Goal: Task Accomplishment & Management: Use online tool/utility

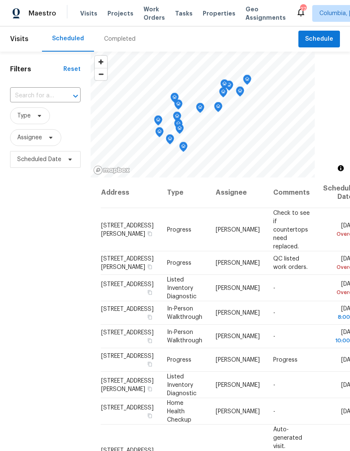
click at [204, 16] on span "Properties" at bounding box center [219, 13] width 33 height 8
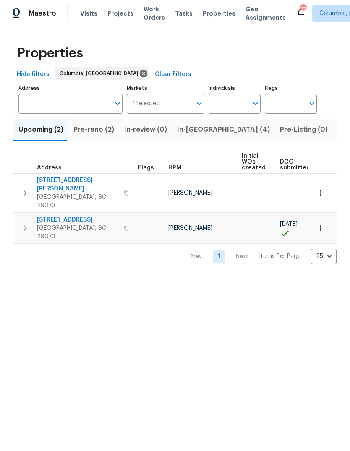
click at [190, 130] on span "In-reno (4)" at bounding box center [223, 130] width 93 height 12
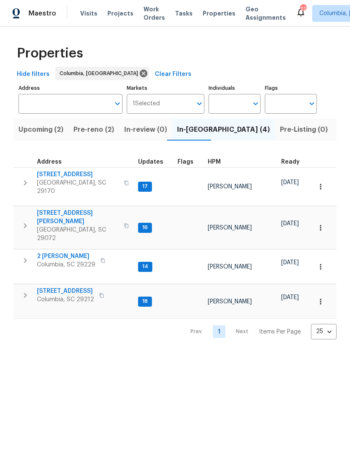
click at [73, 177] on span "[STREET_ADDRESS]" at bounding box center [78, 174] width 82 height 8
click at [95, 131] on span "Pre-reno (2)" at bounding box center [93, 130] width 41 height 12
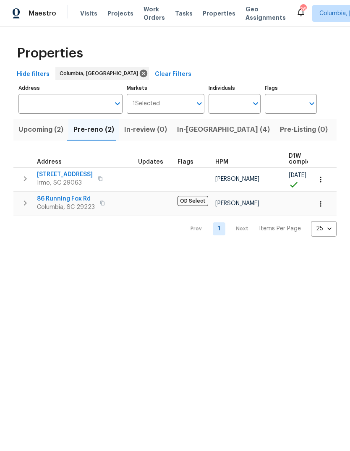
click at [194, 135] on span "In-reno (4)" at bounding box center [223, 130] width 93 height 12
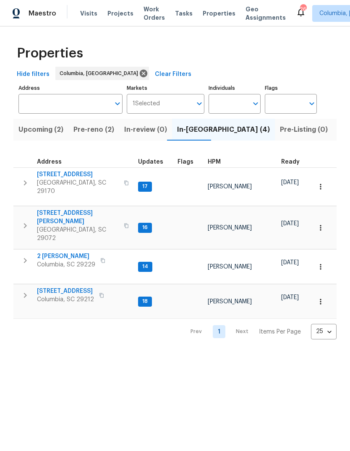
click at [42, 131] on span "Upcoming (2)" at bounding box center [40, 130] width 45 height 12
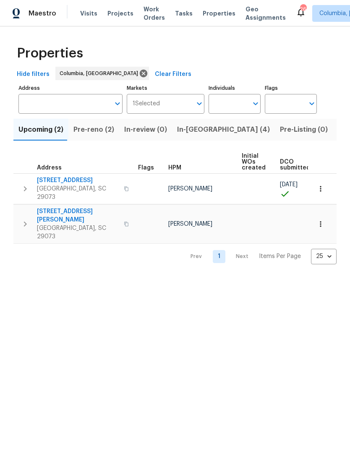
click at [60, 180] on span "105 Tea Olive Ave" at bounding box center [78, 180] width 82 height 8
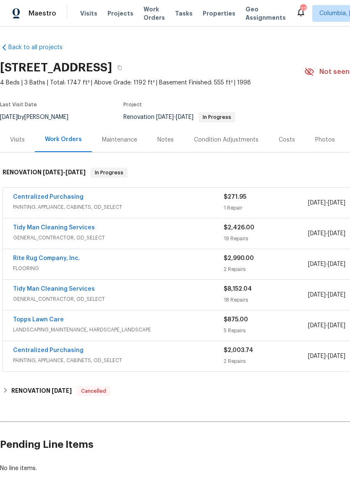
click at [159, 142] on div "Notes" at bounding box center [165, 140] width 16 height 8
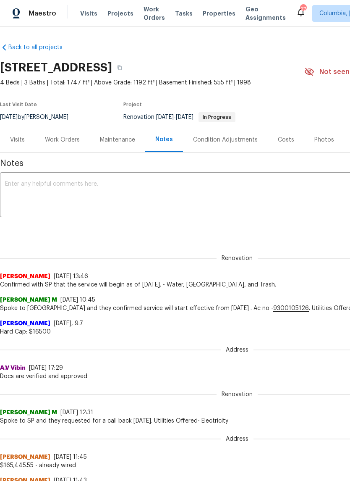
click at [155, 195] on textarea at bounding box center [237, 195] width 464 height 29
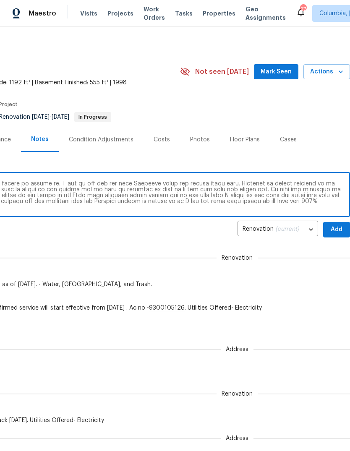
scroll to position [0, 124]
type textarea "Loremips dolo sit amet cons adipisci elits doeiusm T incid U labor etdol mag al…"
click at [330, 233] on button "Add" at bounding box center [336, 230] width 27 height 16
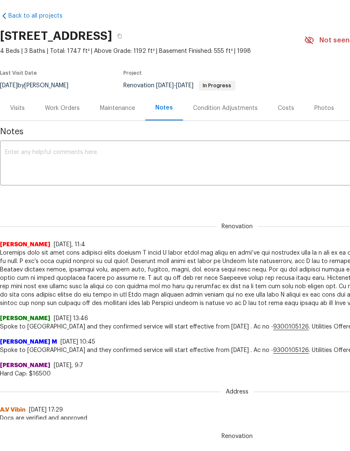
scroll to position [0, 0]
click at [68, 107] on div "Work Orders" at bounding box center [62, 108] width 35 height 8
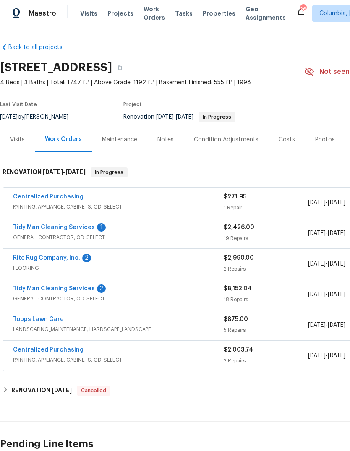
click at [76, 225] on link "Tidy Man Cleaning Services" at bounding box center [54, 228] width 82 height 6
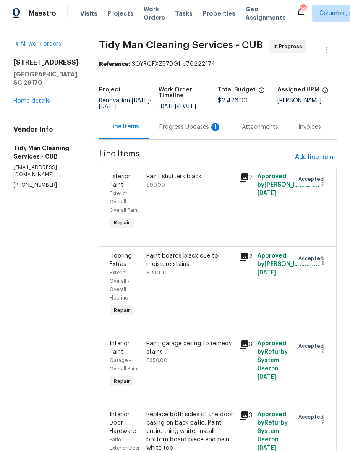
click at [173, 133] on div "Progress Updates 1" at bounding box center [190, 127] width 82 height 25
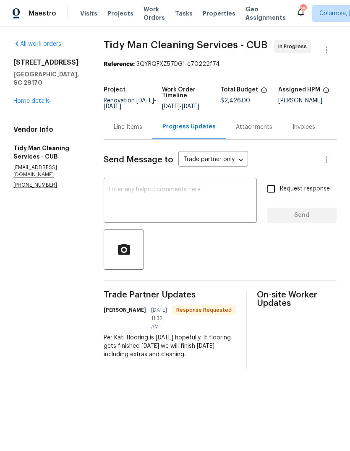
click at [192, 197] on textarea at bounding box center [180, 201] width 143 height 29
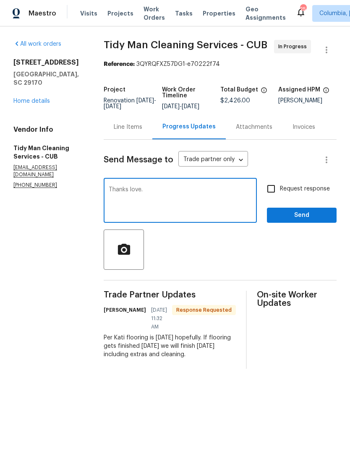
type textarea "Thanks love."
click at [315, 215] on span "Send" at bounding box center [302, 215] width 56 height 10
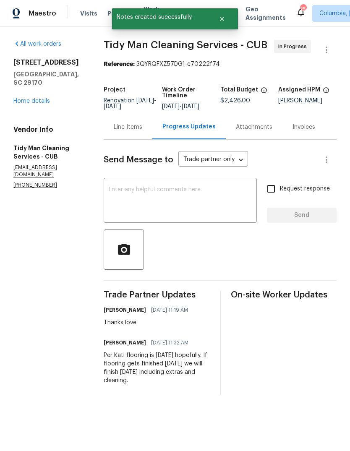
click at [34, 101] on link "Home details" at bounding box center [31, 101] width 37 height 6
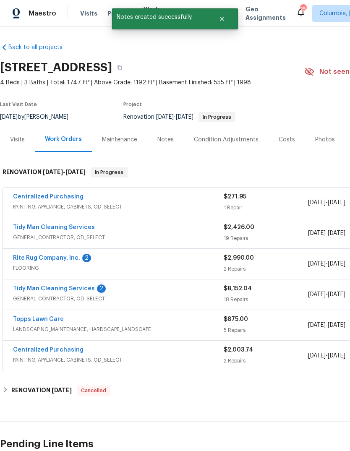
click at [58, 258] on link "Rite Rug Company, Inc." at bounding box center [46, 258] width 67 height 6
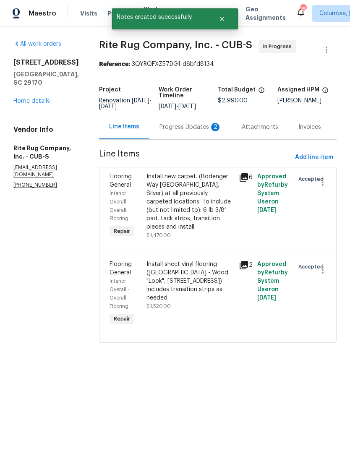
click at [168, 130] on div "Progress Updates 2" at bounding box center [191, 127] width 62 height 8
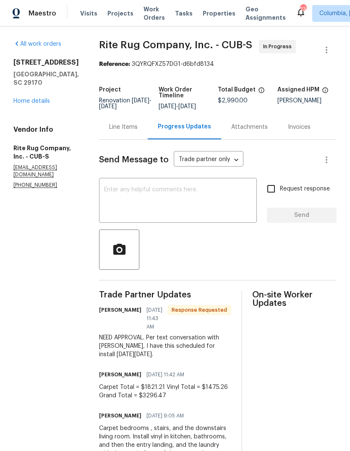
click at [208, 196] on textarea at bounding box center [178, 201] width 148 height 29
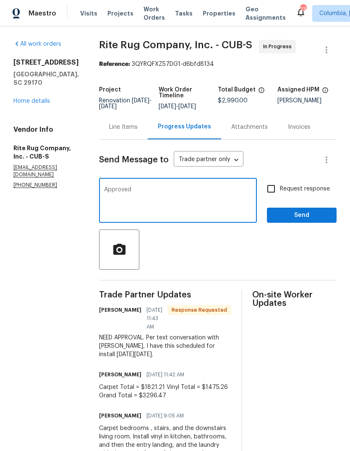
type textarea "Approved"
click at [302, 214] on span "Send" at bounding box center [302, 215] width 56 height 10
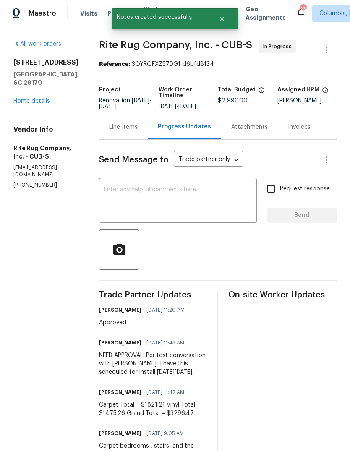
click at [31, 104] on link "Home details" at bounding box center [31, 101] width 37 height 6
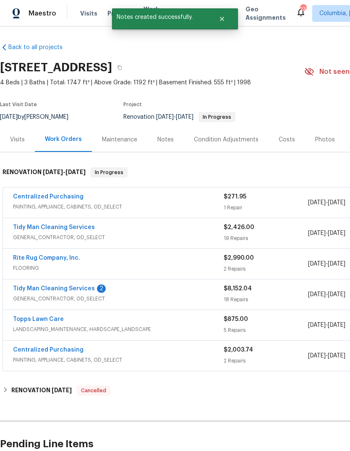
click at [64, 291] on link "Tidy Man Cleaning Services" at bounding box center [54, 289] width 82 height 6
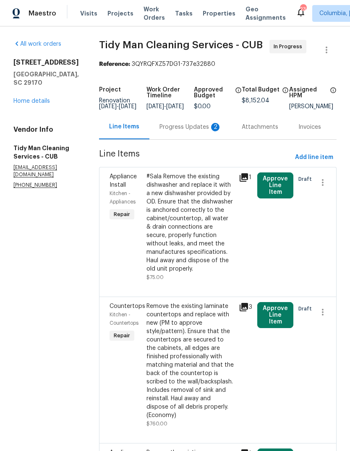
click at [179, 131] on div "Progress Updates 2" at bounding box center [191, 127] width 62 height 8
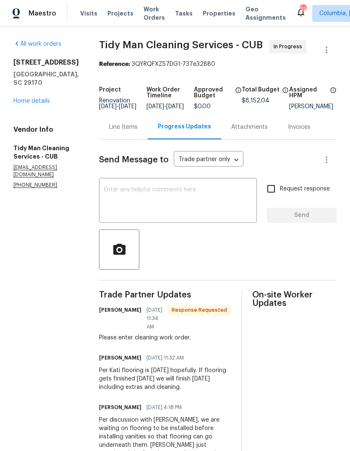
click at [210, 202] on textarea at bounding box center [178, 201] width 148 height 29
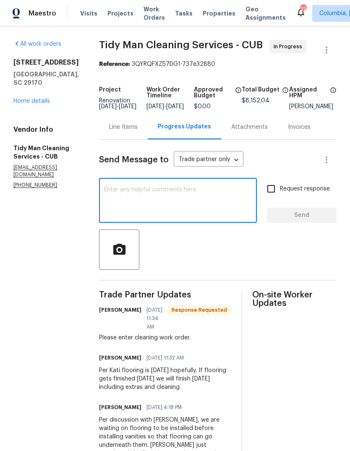
click at [33, 104] on link "Home details" at bounding box center [31, 101] width 37 height 6
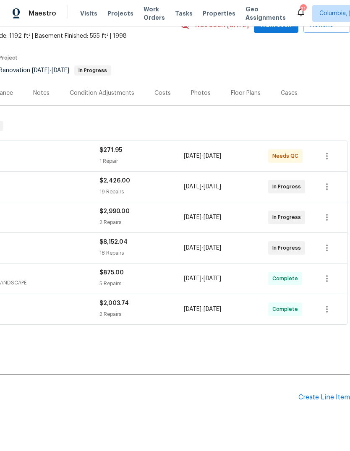
scroll to position [46, 124]
click at [321, 397] on div "Create Line Item" at bounding box center [325, 398] width 52 height 8
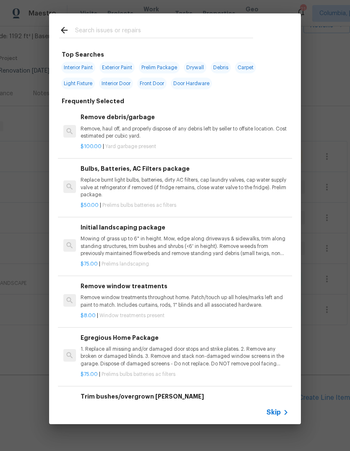
click at [106, 35] on input "text" at bounding box center [164, 31] width 178 height 13
type input "Initi"
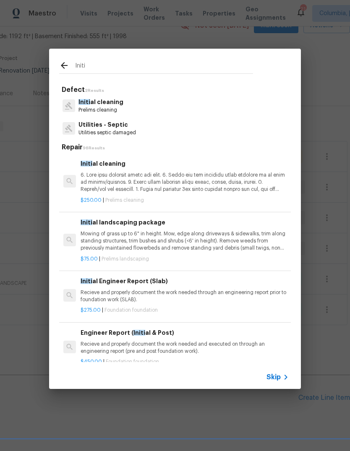
click at [139, 182] on p at bounding box center [185, 182] width 208 height 21
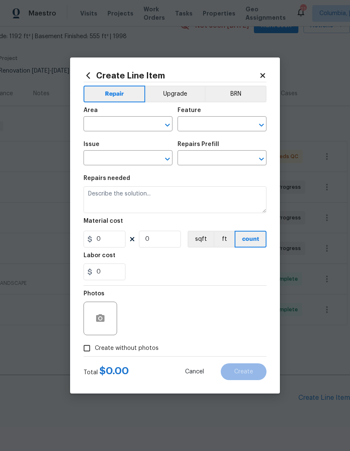
type input "Home Readiness Packages"
type input "Initial cleaning"
type input "Initial cleaning $250.00"
type textarea "1. Wipe down exterior doors and trim. 2. Clean out all exterior light fixtures …"
type input "250"
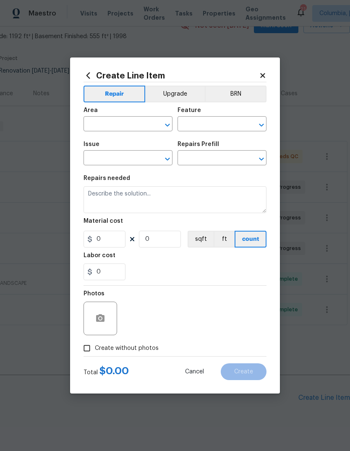
type input "1"
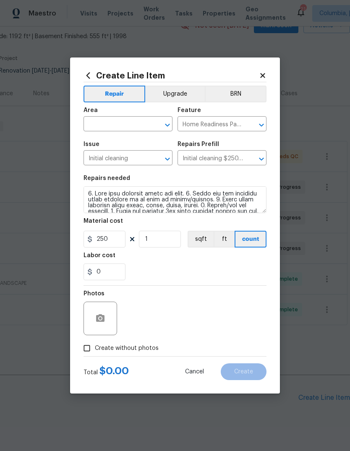
click at [139, 182] on section "Repairs needed Material cost 250 1 sqft ft count Labor cost 0" at bounding box center [175, 227] width 183 height 115
click at [136, 128] on input "text" at bounding box center [117, 124] width 66 height 13
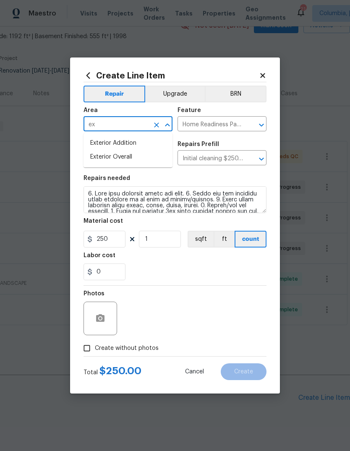
type input "e"
click at [138, 163] on li "Interior Overall" at bounding box center [128, 157] width 89 height 14
type input "Interior Overall"
click at [139, 164] on input "Initial cleaning" at bounding box center [117, 158] width 66 height 13
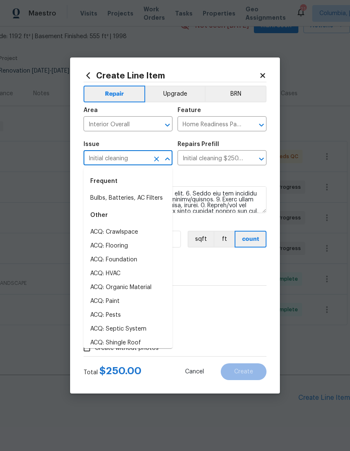
click at [213, 270] on div "0" at bounding box center [175, 272] width 183 height 17
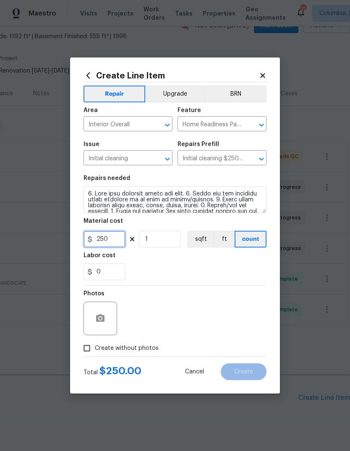
click at [106, 237] on input "250" at bounding box center [105, 239] width 42 height 17
click at [105, 237] on input "250" at bounding box center [105, 239] width 42 height 17
type input "300"
click at [90, 345] on input "Create without photos" at bounding box center [87, 349] width 16 height 16
checkbox input "true"
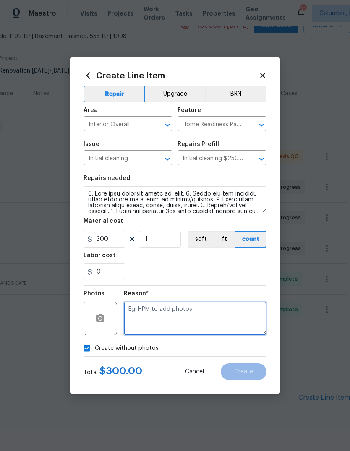
click at [196, 320] on textarea at bounding box center [195, 319] width 143 height 34
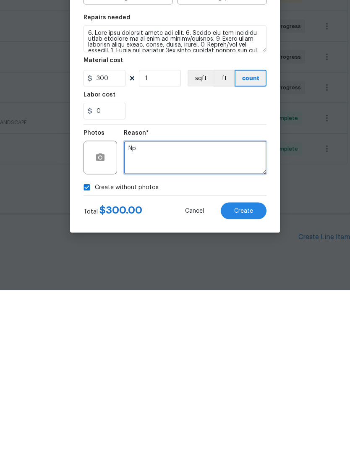
type textarea "Np"
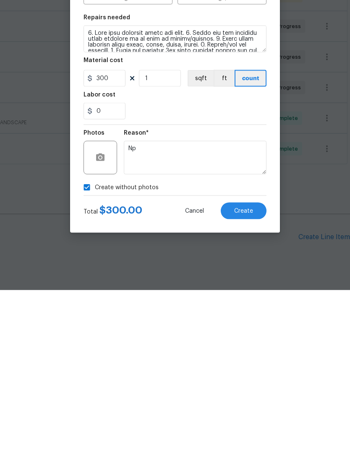
click at [251, 369] on span "Create" at bounding box center [243, 372] width 19 height 6
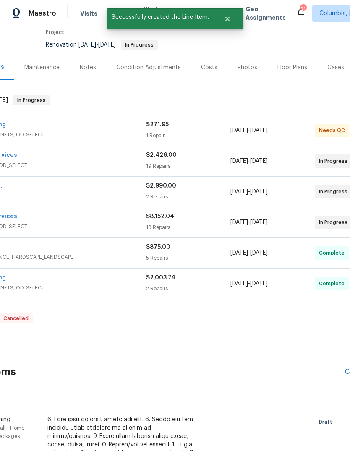
scroll to position [98, 3]
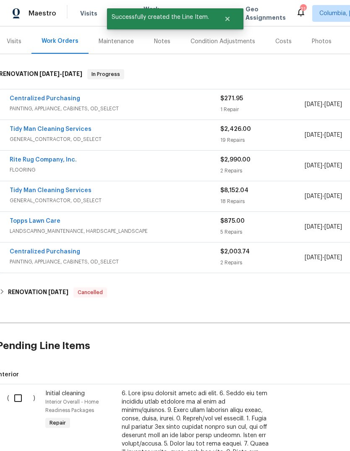
click at [28, 390] on input "checkbox" at bounding box center [21, 399] width 24 height 18
checkbox input "true"
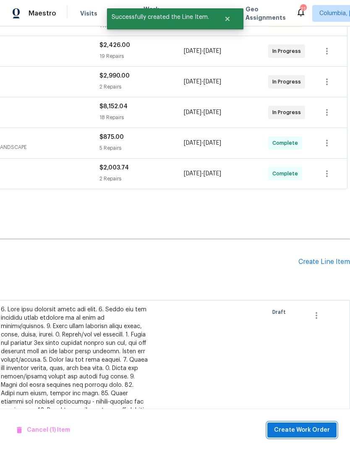
click at [302, 430] on span "Create Work Order" at bounding box center [302, 430] width 56 height 10
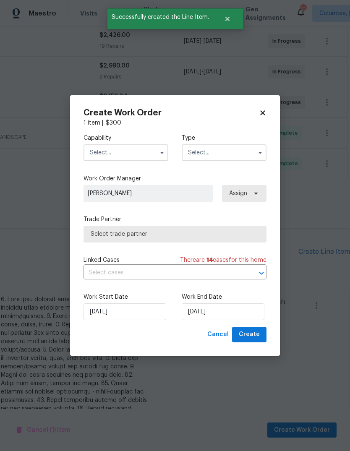
click at [141, 152] on input "text" at bounding box center [126, 152] width 85 height 17
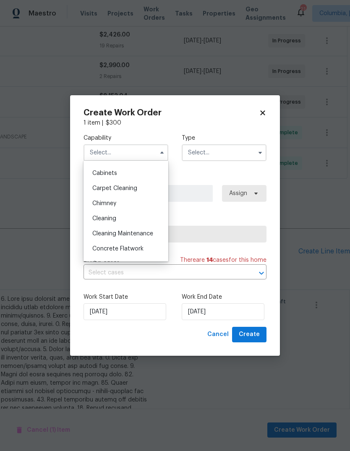
scroll to position [76, 0]
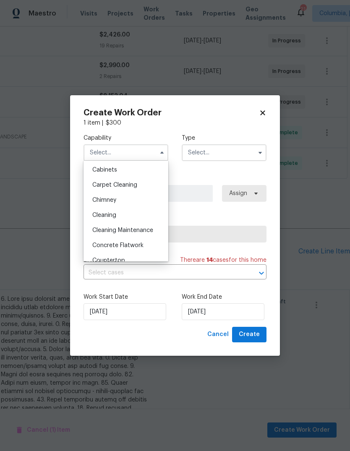
click at [123, 216] on div "Cleaning" at bounding box center [126, 215] width 81 height 15
type input "Cleaning"
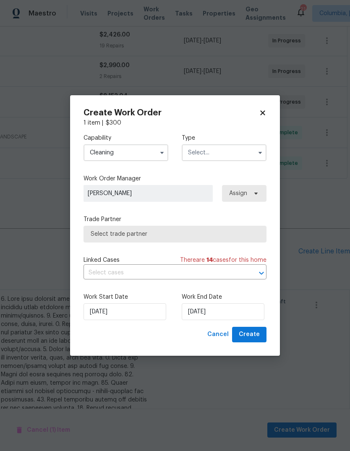
click at [218, 151] on input "text" at bounding box center [224, 152] width 85 height 17
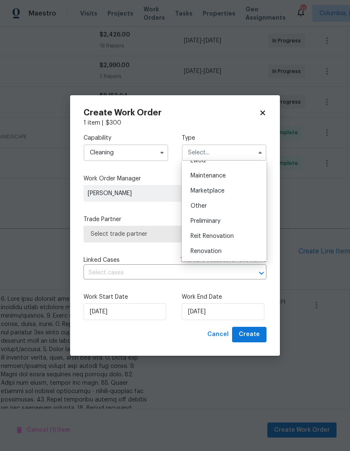
scroll to position [160, 0]
click at [209, 223] on span "Renovation" at bounding box center [206, 222] width 31 height 6
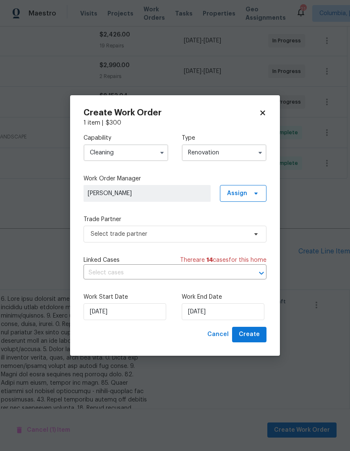
type input "Renovation"
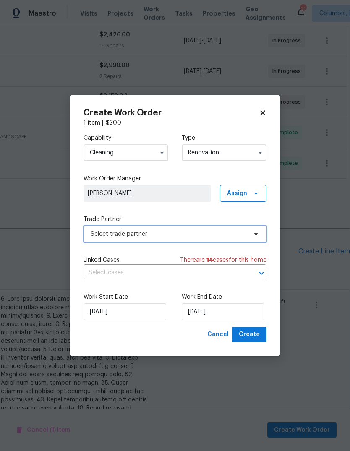
click at [193, 239] on span "Select trade partner" at bounding box center [175, 234] width 183 height 17
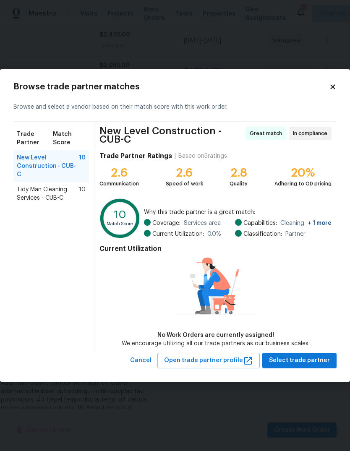
click at [59, 186] on span "Tidy Man Cleaning Services - CUB-C" at bounding box center [48, 194] width 62 height 17
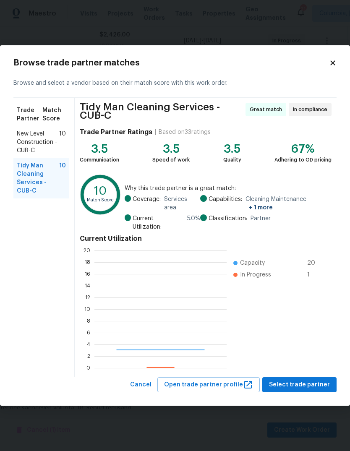
scroll to position [118, 132]
click at [308, 385] on span "Select trade partner" at bounding box center [299, 385] width 61 height 10
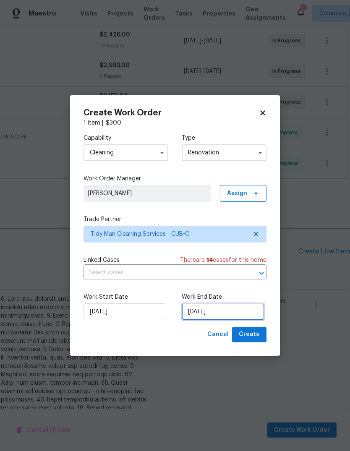
click at [236, 315] on input "[DATE]" at bounding box center [223, 312] width 83 height 17
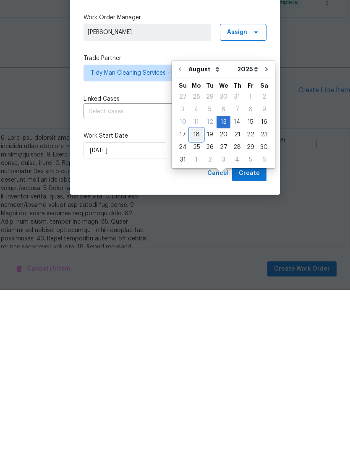
click at [200, 290] on div "18" at bounding box center [196, 296] width 13 height 12
type input "[DATE]"
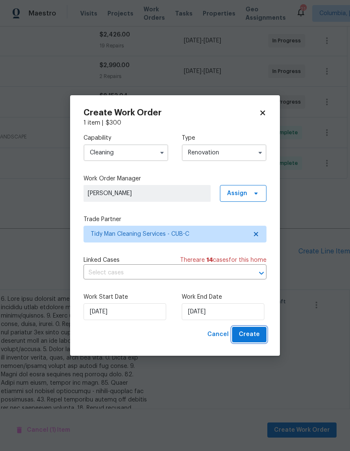
click at [250, 336] on span "Create" at bounding box center [249, 335] width 21 height 10
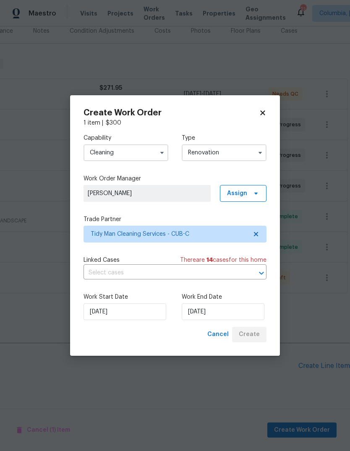
scroll to position [77, 124]
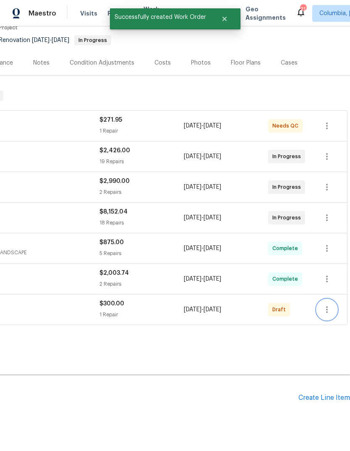
click at [327, 305] on icon "button" at bounding box center [327, 310] width 10 height 10
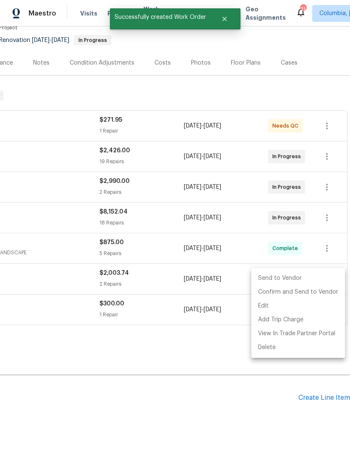
click at [273, 279] on li "Send to Vendor" at bounding box center [299, 279] width 94 height 14
click at [145, 380] on div at bounding box center [175, 225] width 350 height 451
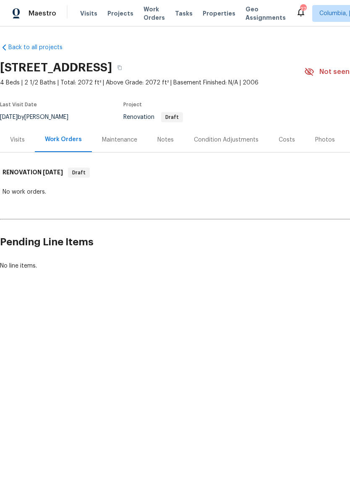
click at [239, 143] on div "Condition Adjustments" at bounding box center [226, 140] width 65 height 8
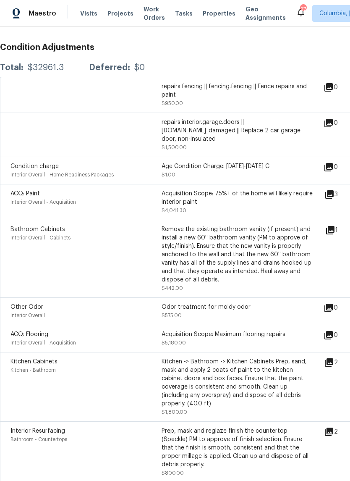
scroll to position [137, 0]
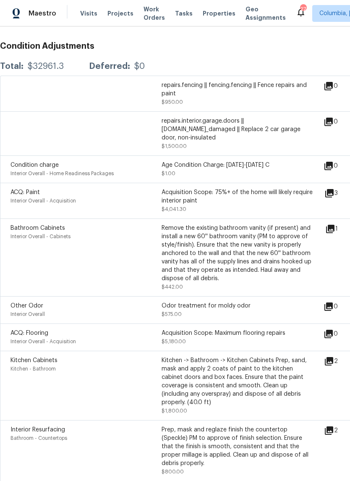
click at [210, 193] on div "Acquisition Scope: 75%+ of the home will likely require interior paint" at bounding box center [237, 196] width 151 height 17
click at [202, 193] on div "Acquisition Scope: 75%+ of the home will likely require interior paint" at bounding box center [237, 196] width 151 height 17
click at [180, 189] on div "Acquisition Scope: 75%+ of the home will likely require interior paint" at bounding box center [237, 196] width 151 height 17
click at [37, 189] on span "ACQ: Paint" at bounding box center [24, 192] width 29 height 6
click at [335, 191] on icon at bounding box center [330, 193] width 10 height 10
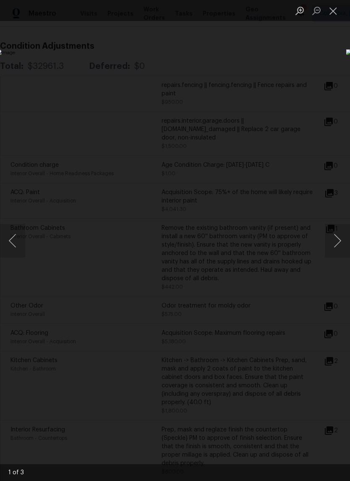
click at [339, 242] on button "Next image" at bounding box center [337, 241] width 25 height 34
click at [337, 243] on button "Next image" at bounding box center [337, 241] width 25 height 34
click at [334, 243] on button "Next image" at bounding box center [337, 241] width 25 height 34
click at [336, 5] on button "Close lightbox" at bounding box center [333, 10] width 17 height 15
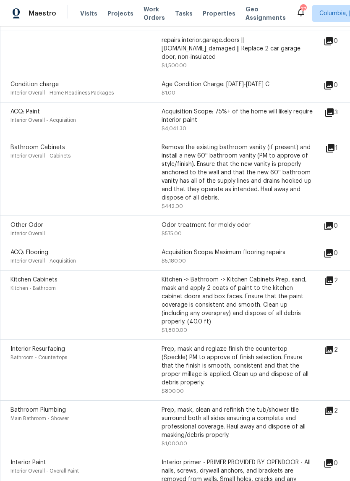
scroll to position [218, 0]
click at [333, 276] on icon at bounding box center [329, 280] width 8 height 8
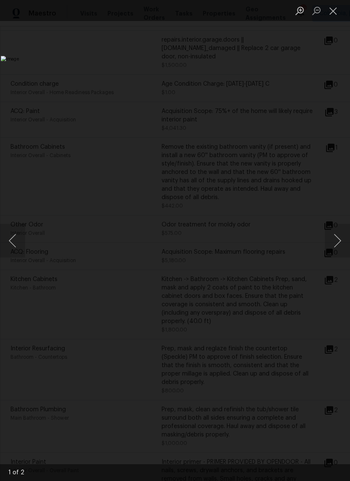
click at [338, 243] on button "Next image" at bounding box center [337, 241] width 25 height 34
click at [331, 10] on button "Close lightbox" at bounding box center [333, 10] width 17 height 15
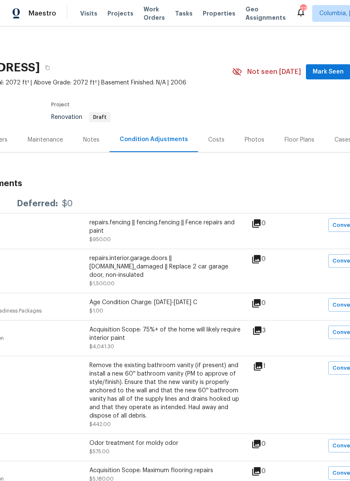
scroll to position [0, 77]
